Goal: Information Seeking & Learning: Learn about a topic

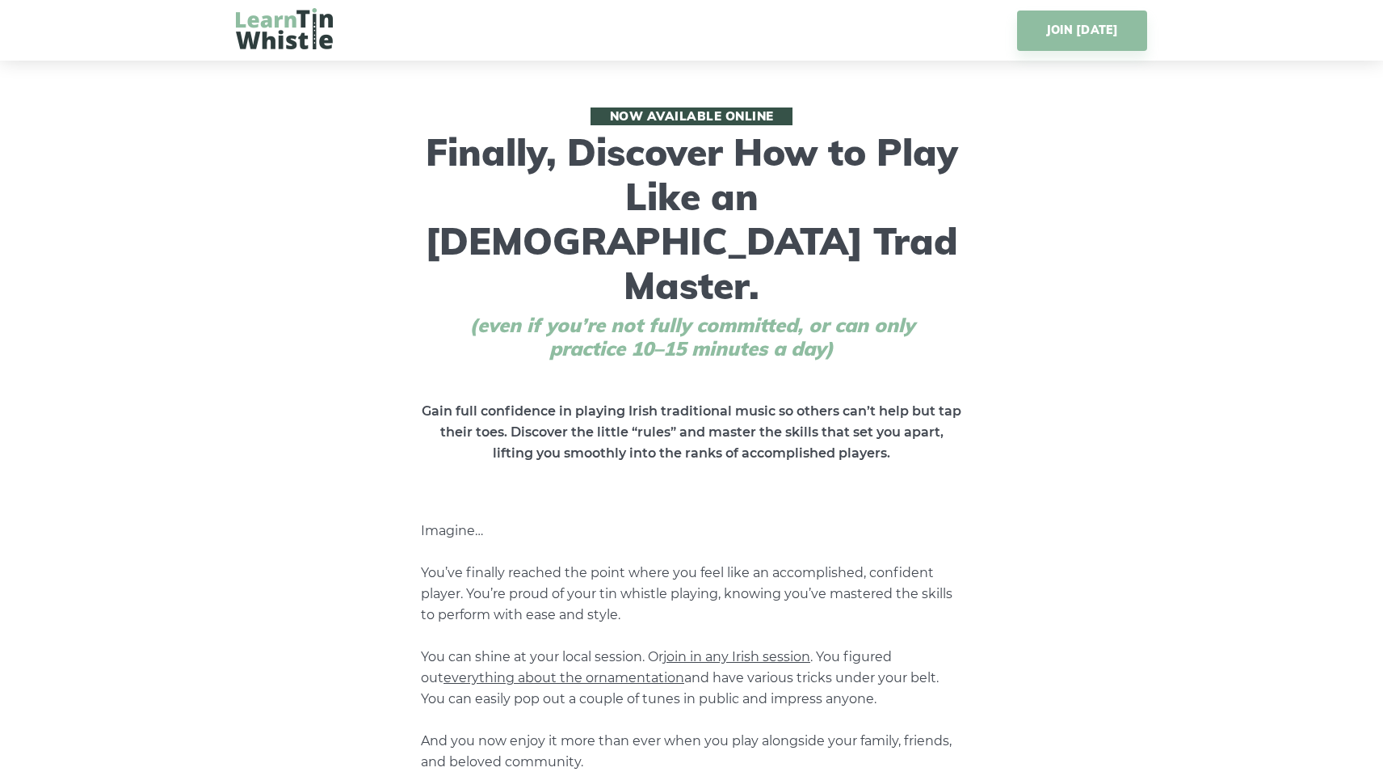
click at [267, 36] on img at bounding box center [284, 28] width 97 height 41
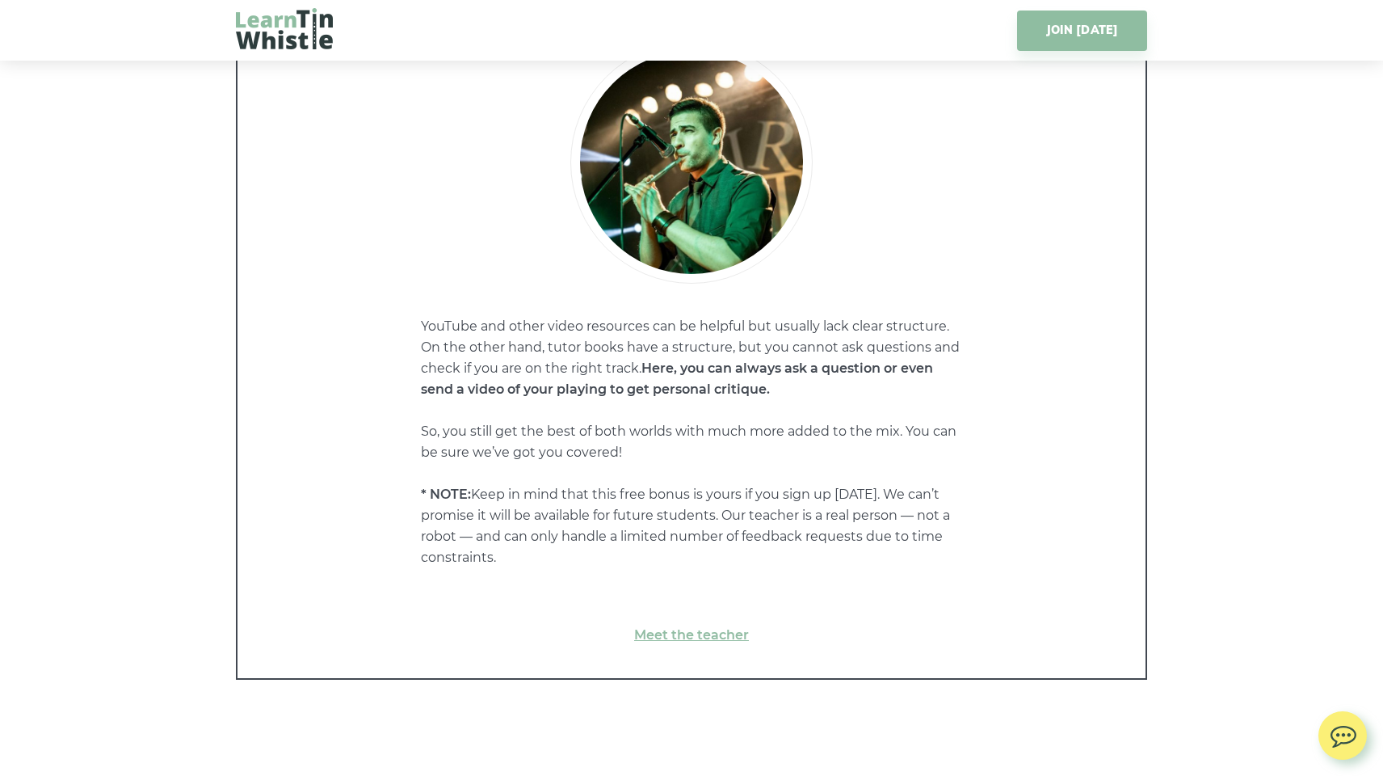
scroll to position [11767, 0]
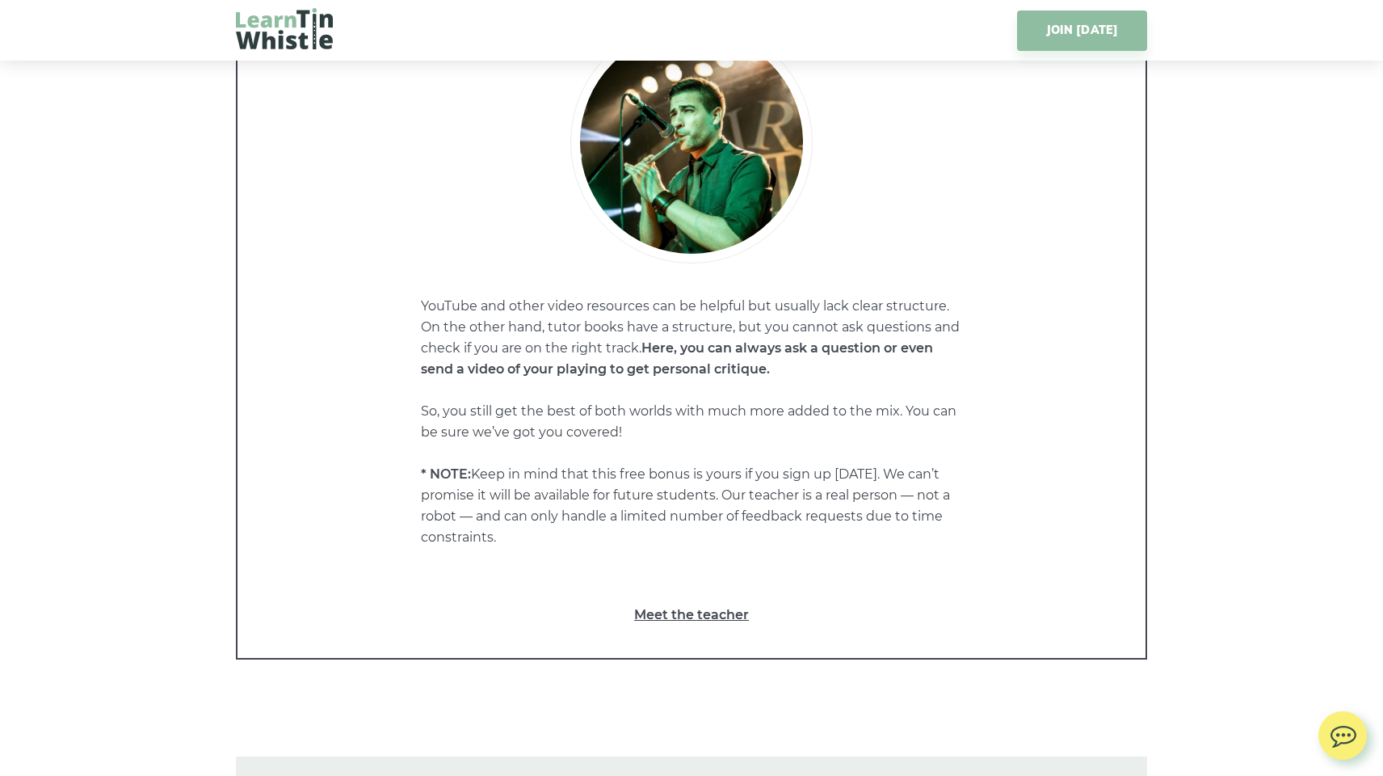
click at [665, 604] on link "Meet the teacher" at bounding box center [692, 614] width 844 height 21
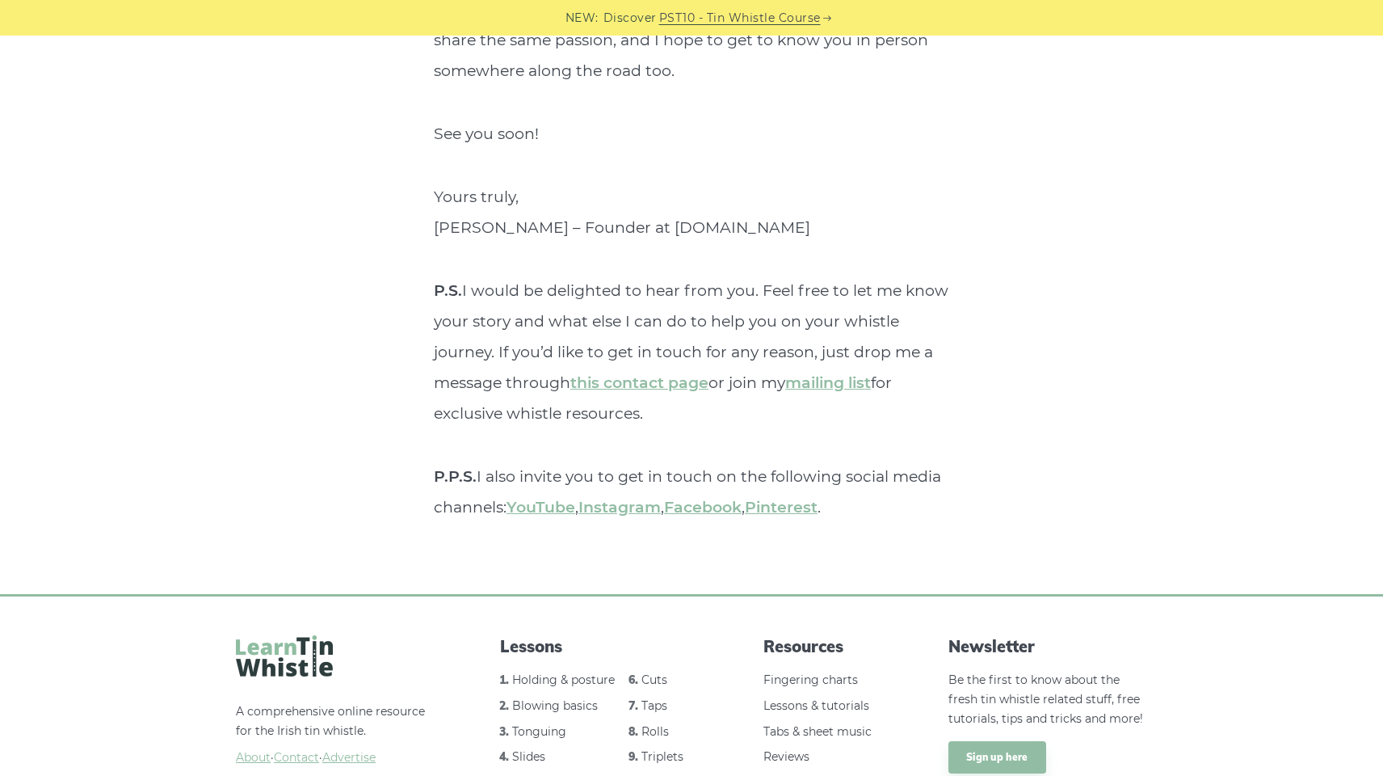
scroll to position [6060, 0]
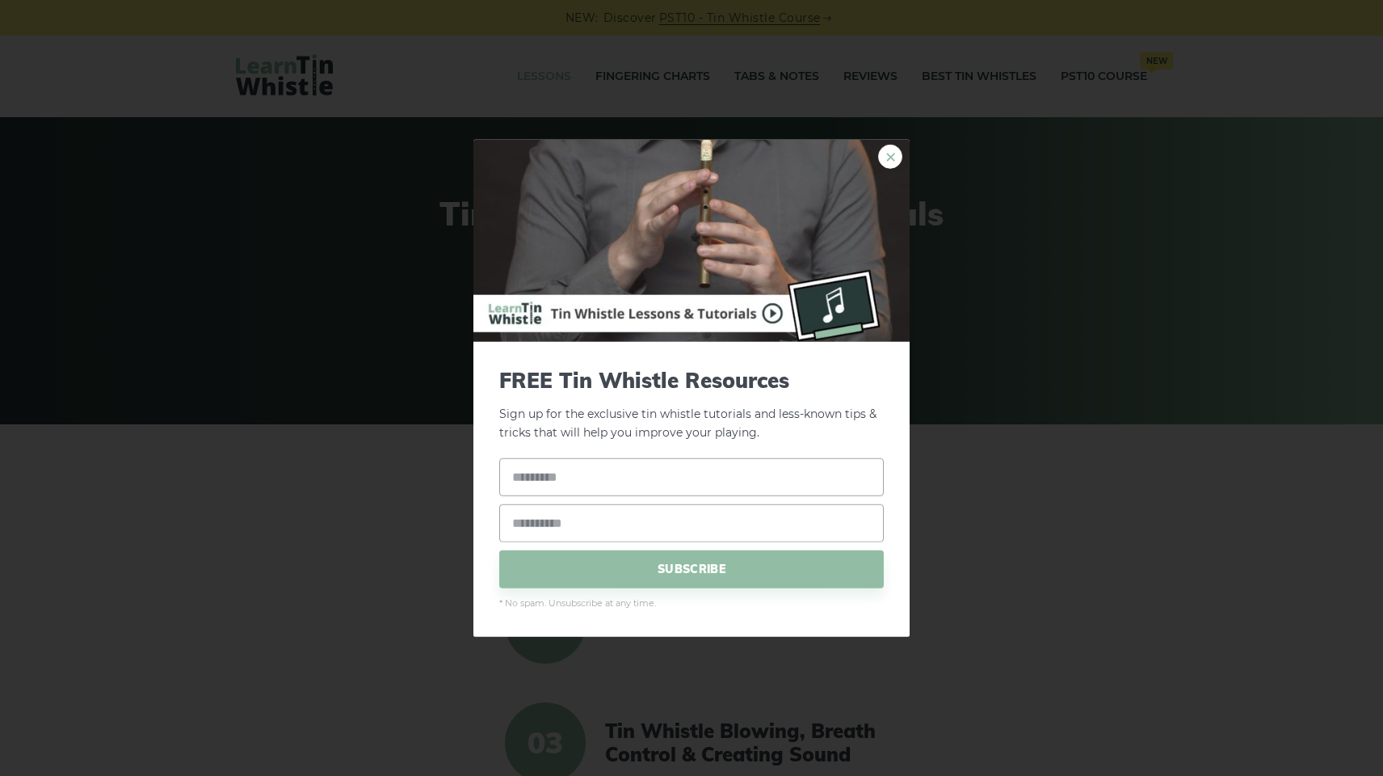
click at [883, 160] on link "×" at bounding box center [890, 157] width 24 height 24
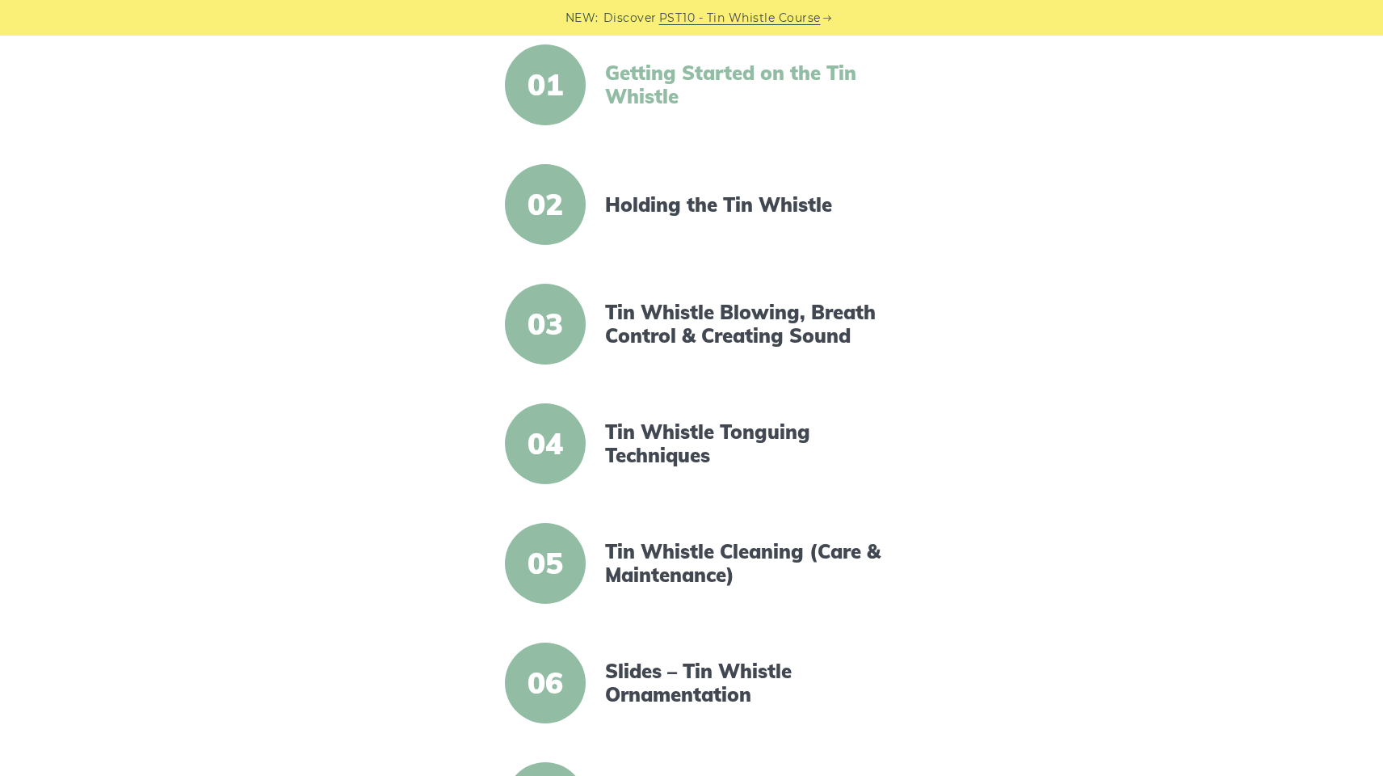
scroll to position [422, 0]
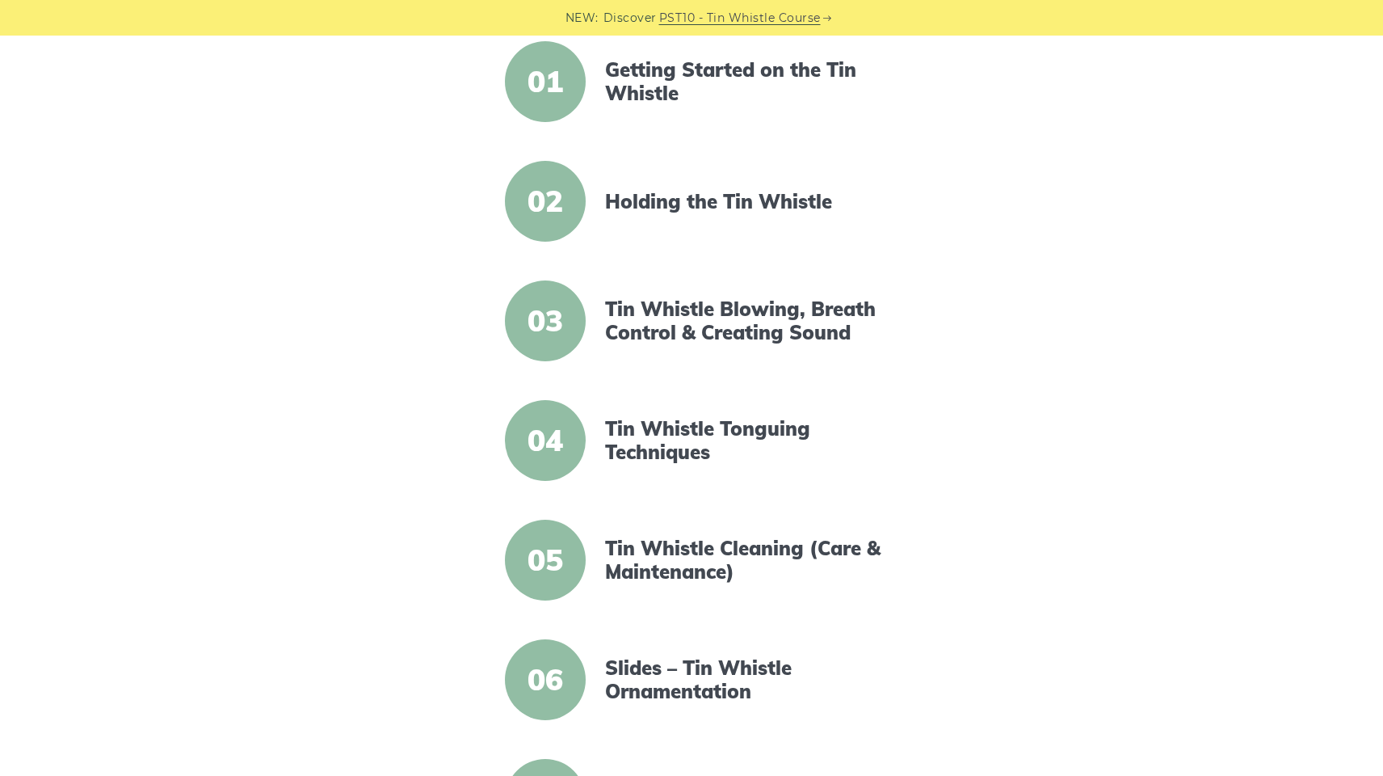
click at [571, 217] on span "02" at bounding box center [545, 201] width 81 height 81
click at [667, 75] on link "Getting Started on the Tin Whistle" at bounding box center [744, 81] width 278 height 47
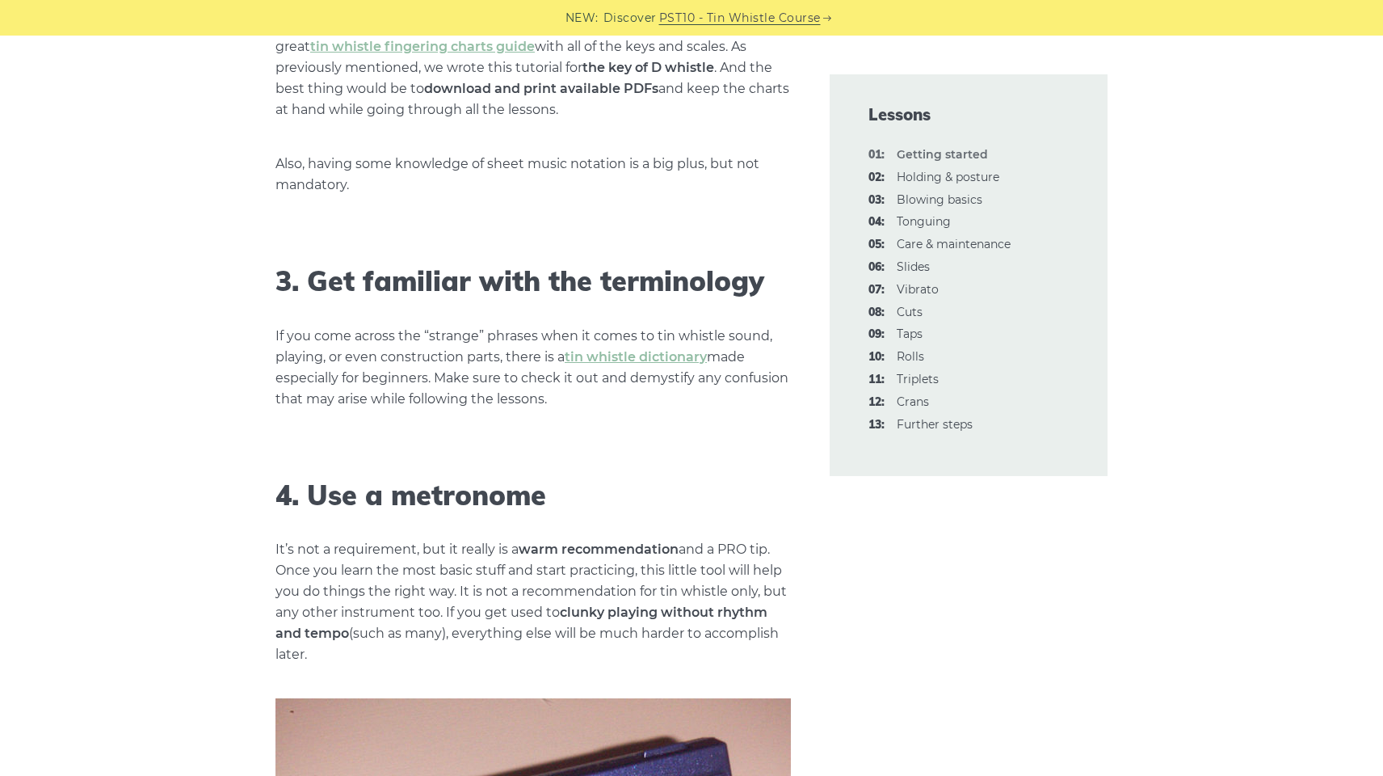
scroll to position [1827, 0]
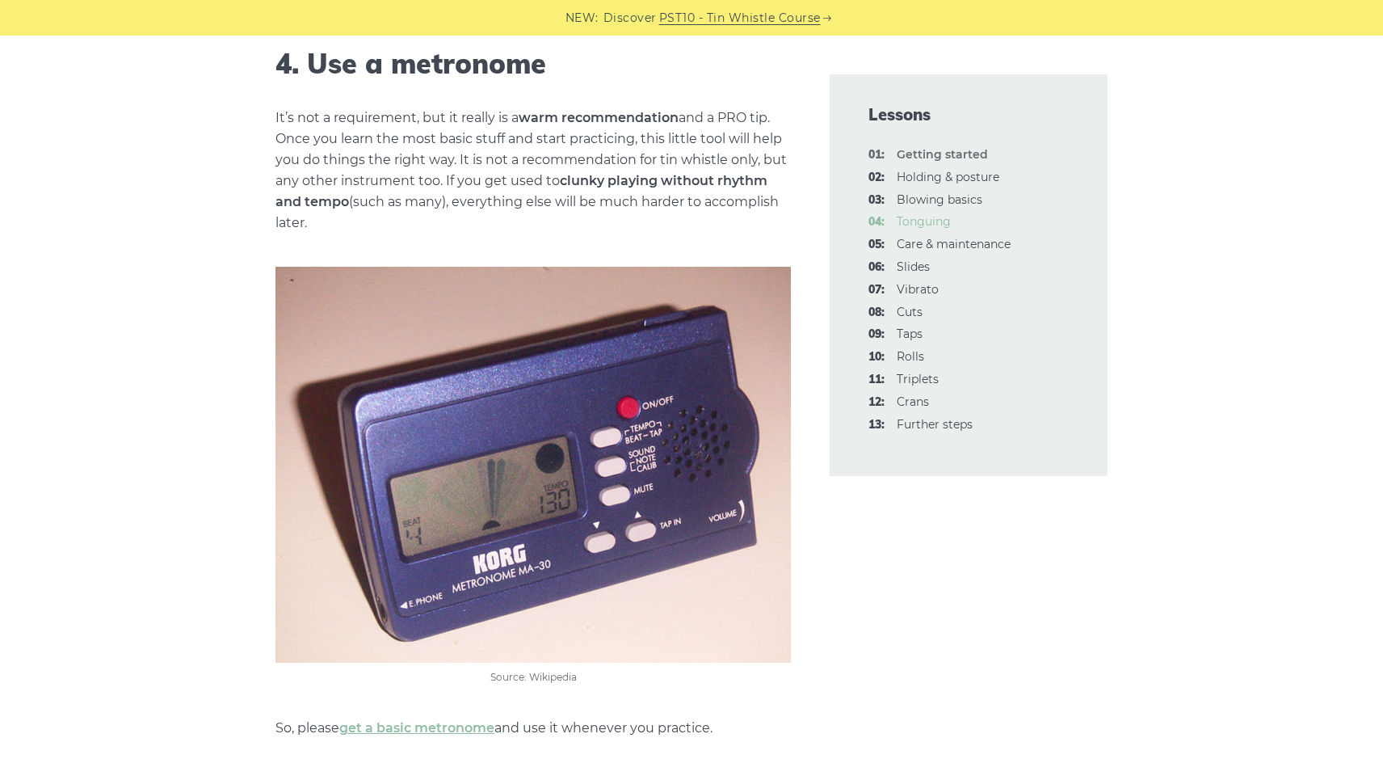
click at [916, 217] on link "04: Tonguing" at bounding box center [924, 221] width 54 height 15
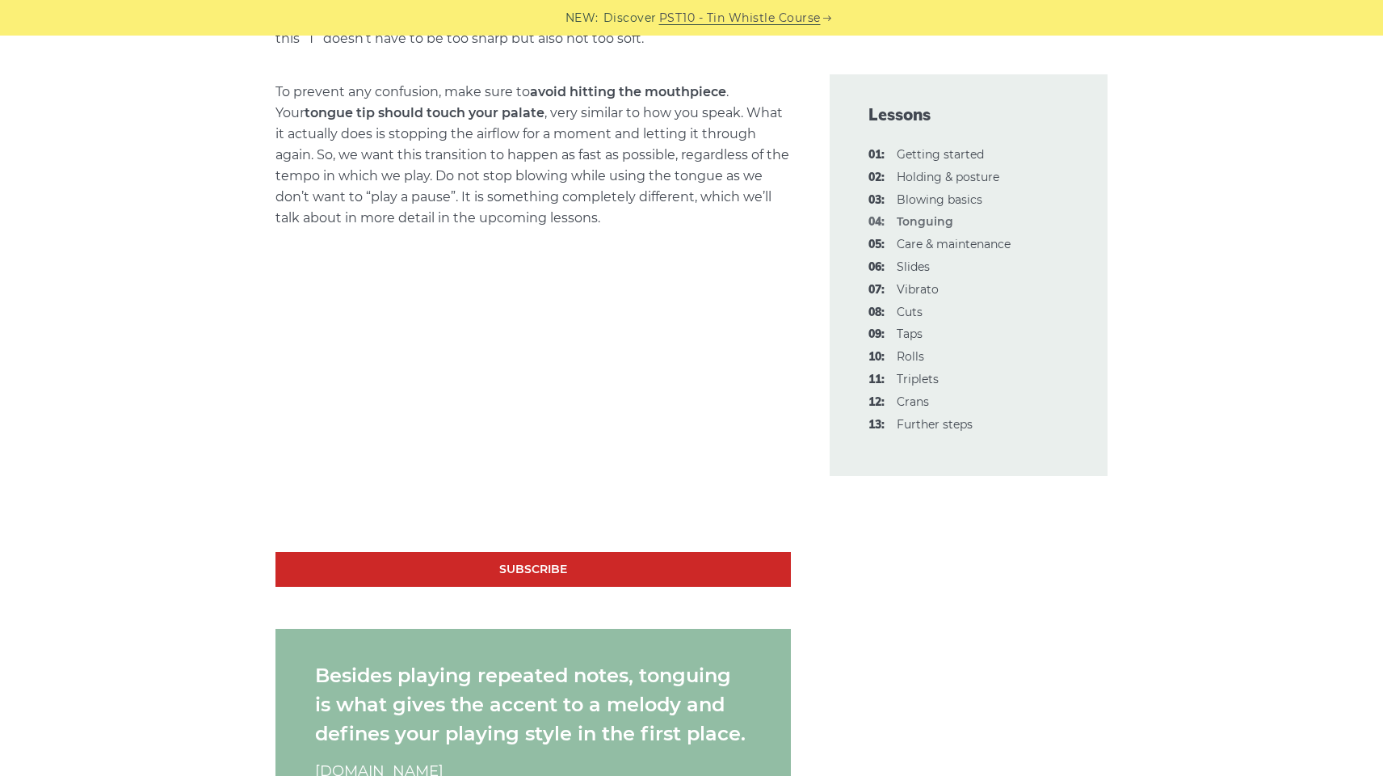
scroll to position [1091, 0]
click at [908, 394] on link "12: Crans" at bounding box center [913, 401] width 32 height 15
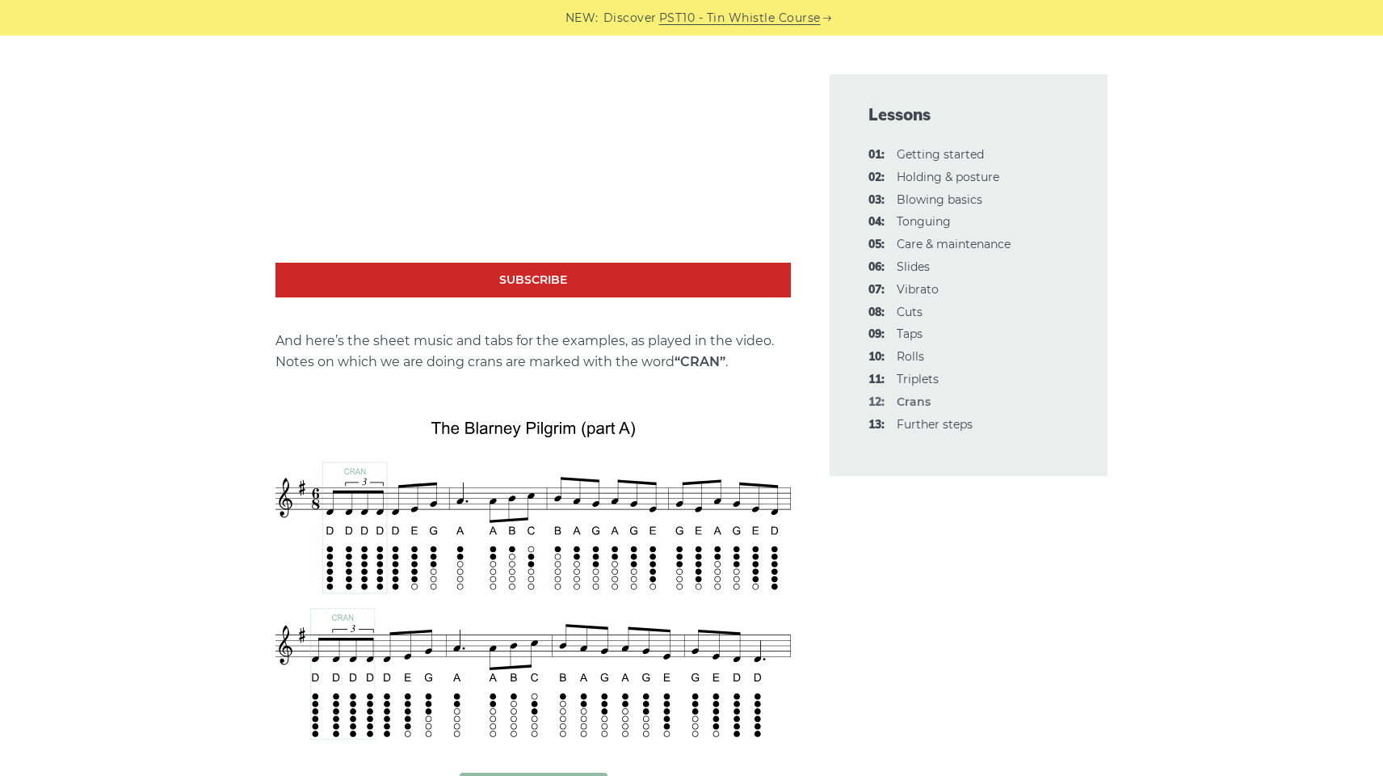
scroll to position [3110, 0]
